Goal: Information Seeking & Learning: Learn about a topic

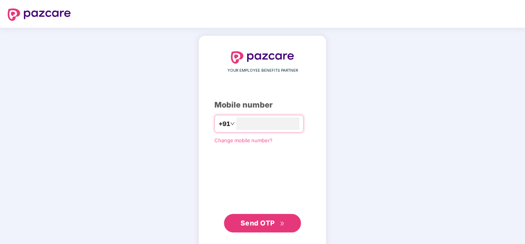
type input "**********"
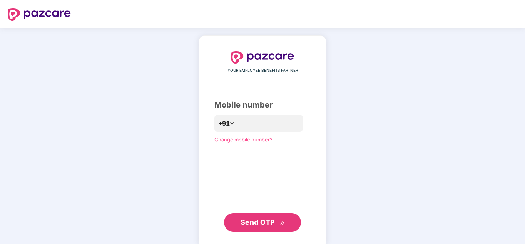
click at [265, 220] on span "Send OTP" at bounding box center [258, 222] width 34 height 8
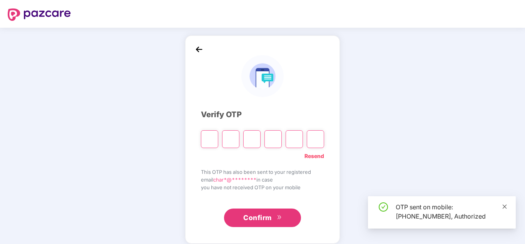
click at [505, 206] on icon "close" at bounding box center [504, 206] width 5 height 5
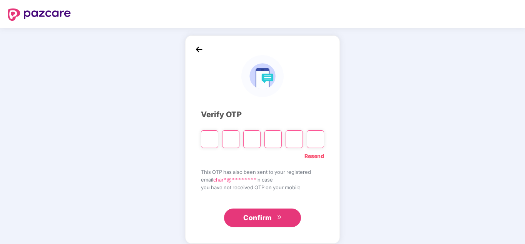
type input "*"
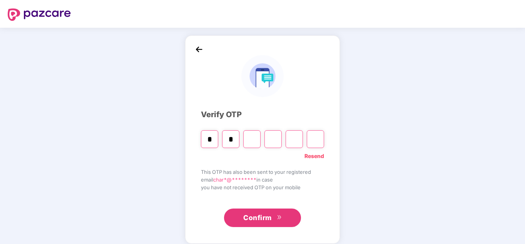
type input "*"
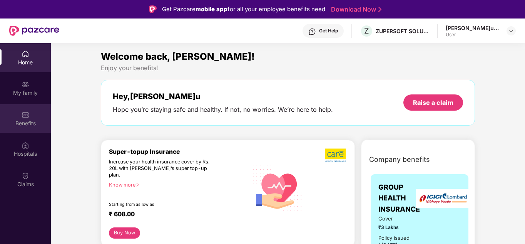
click at [30, 115] on div "Benefits" at bounding box center [25, 118] width 51 height 29
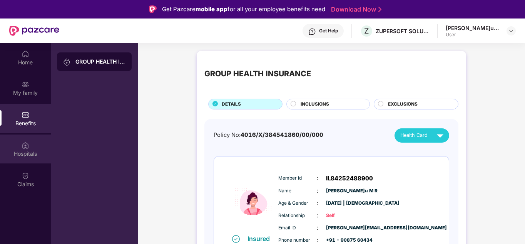
click at [34, 158] on div "Hospitals" at bounding box center [25, 148] width 51 height 29
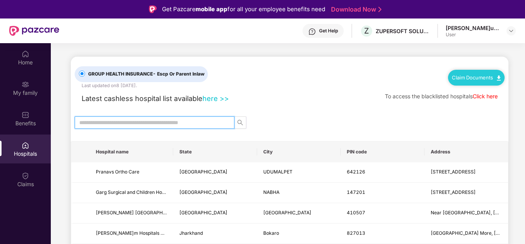
click at [112, 124] on input "text" at bounding box center [151, 122] width 144 height 8
type input "*****"
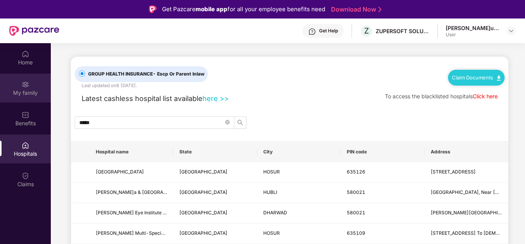
click at [20, 80] on div "My family" at bounding box center [25, 88] width 51 height 29
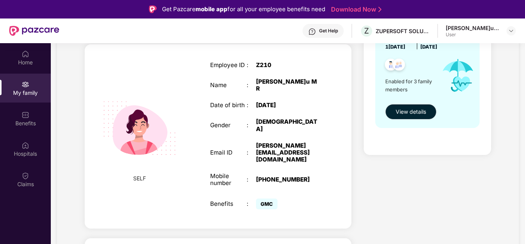
scroll to position [120, 0]
click at [417, 119] on button "View details" at bounding box center [411, 111] width 51 height 15
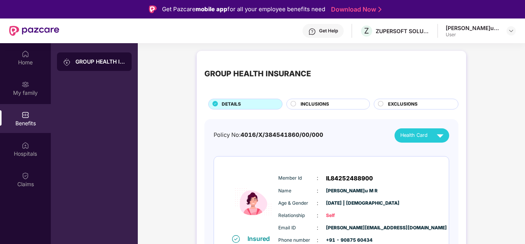
click at [347, 99] on div "INCLUSIONS" at bounding box center [329, 104] width 84 height 11
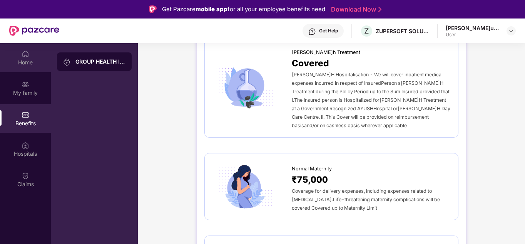
scroll to position [745, 0]
click at [19, 59] on div "Home" at bounding box center [25, 63] width 51 height 8
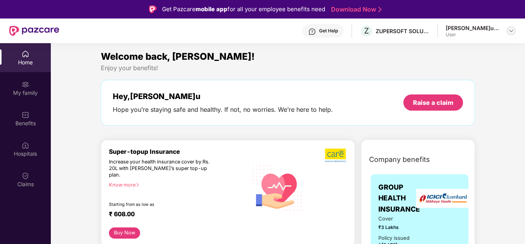
click at [511, 34] on img at bounding box center [511, 31] width 6 height 6
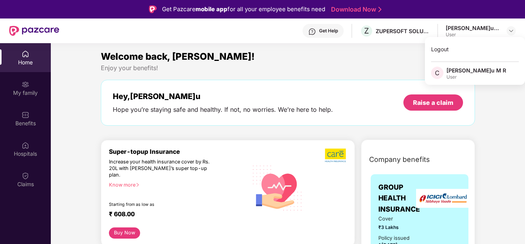
click at [321, 62] on div "Welcome back, [PERSON_NAME]!" at bounding box center [288, 56] width 374 height 15
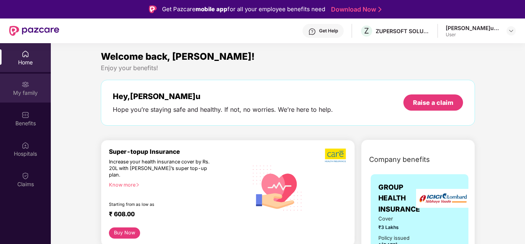
click at [21, 84] on div "My family" at bounding box center [25, 88] width 51 height 29
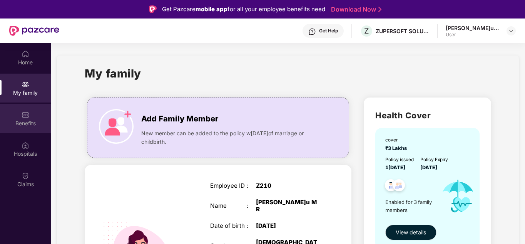
click at [17, 123] on div "Benefits" at bounding box center [25, 123] width 51 height 8
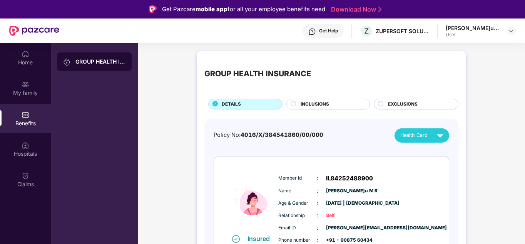
click at [97, 57] on div "GROUP HEALTH INSURANCE" at bounding box center [94, 61] width 75 height 18
click at [19, 174] on div "Claims" at bounding box center [25, 179] width 51 height 29
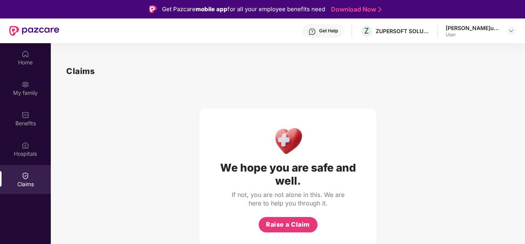
scroll to position [43, 0]
